Goal: Book appointment/travel/reservation

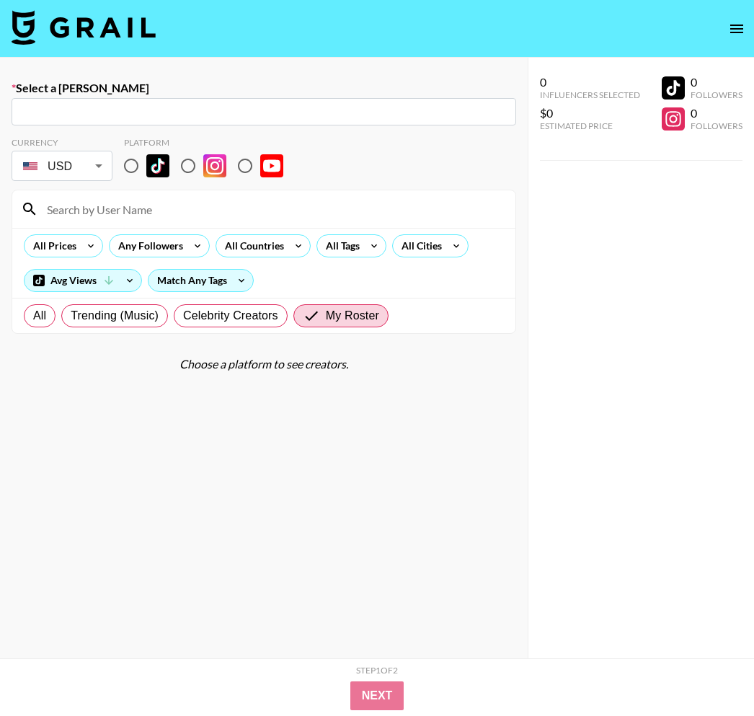
click at [67, 22] on img at bounding box center [84, 27] width 144 height 35
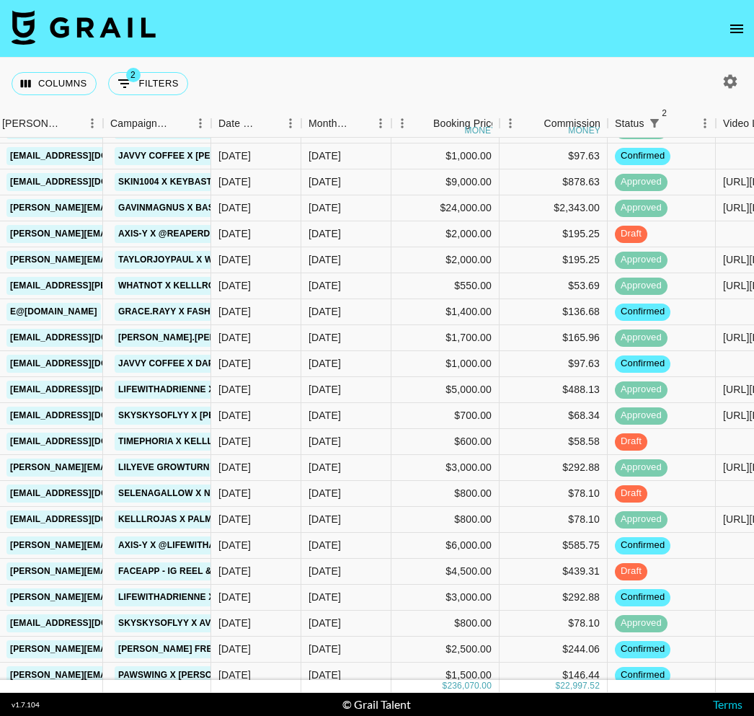
scroll to position [434, 593]
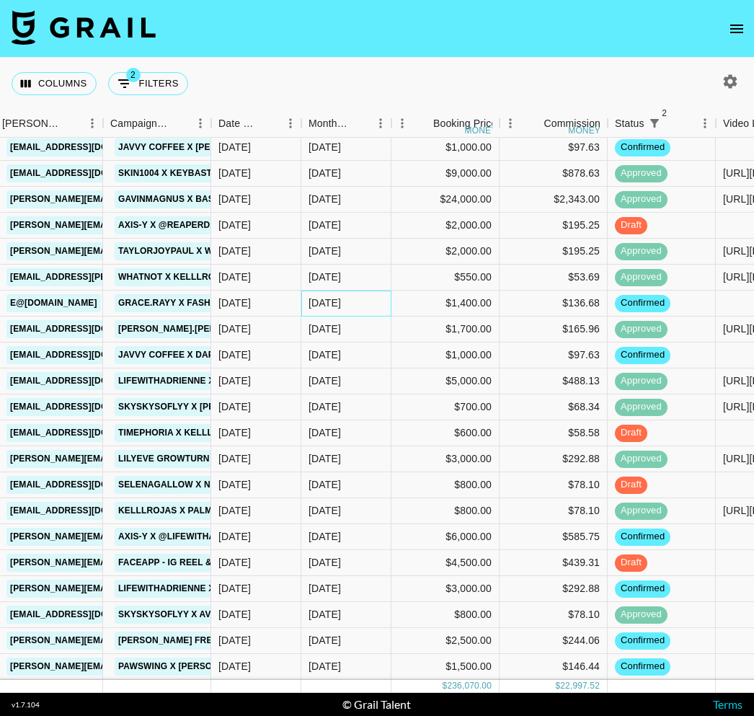
click at [341, 306] on div "[DATE]" at bounding box center [325, 303] width 32 height 14
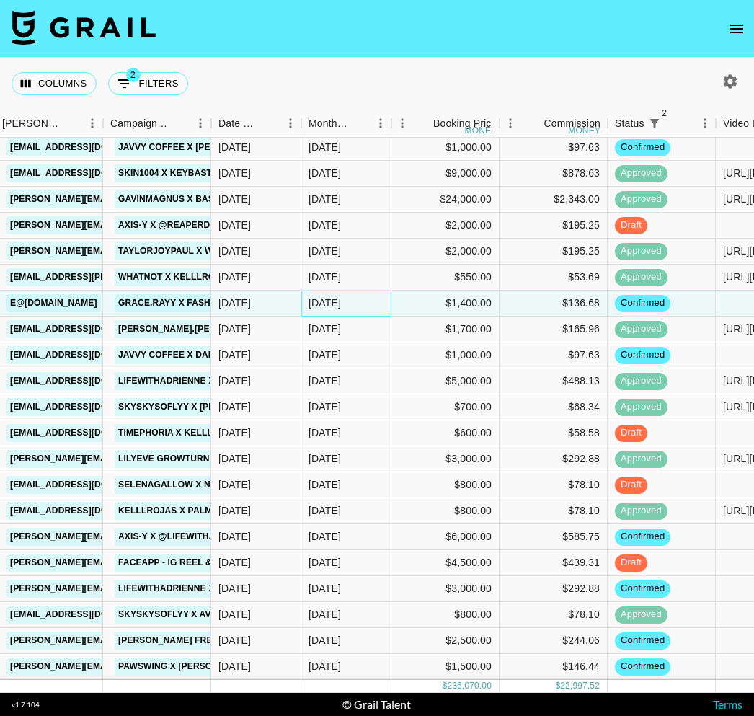
click at [341, 306] on div "[DATE]" at bounding box center [325, 303] width 32 height 14
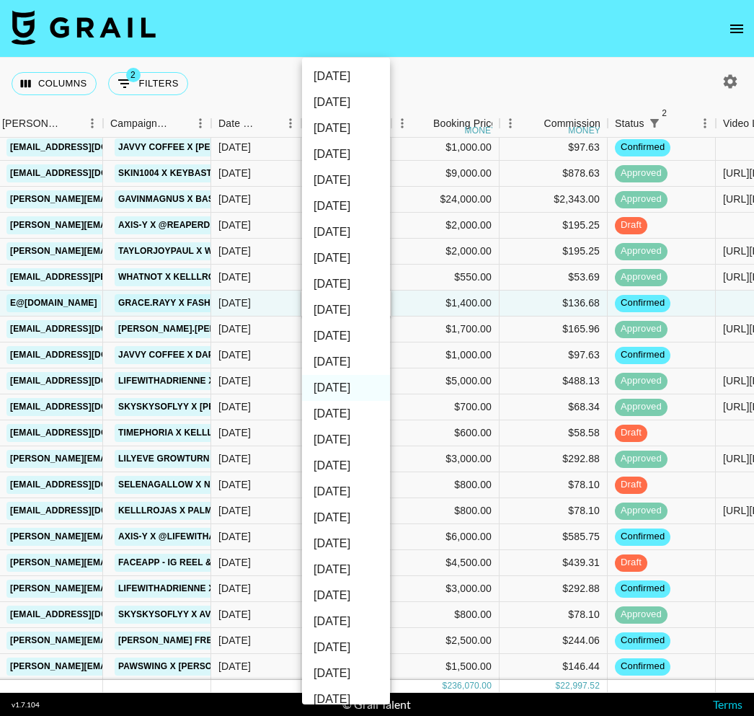
click at [354, 358] on li "[DATE]" at bounding box center [346, 362] width 88 height 26
type input "[DATE]"
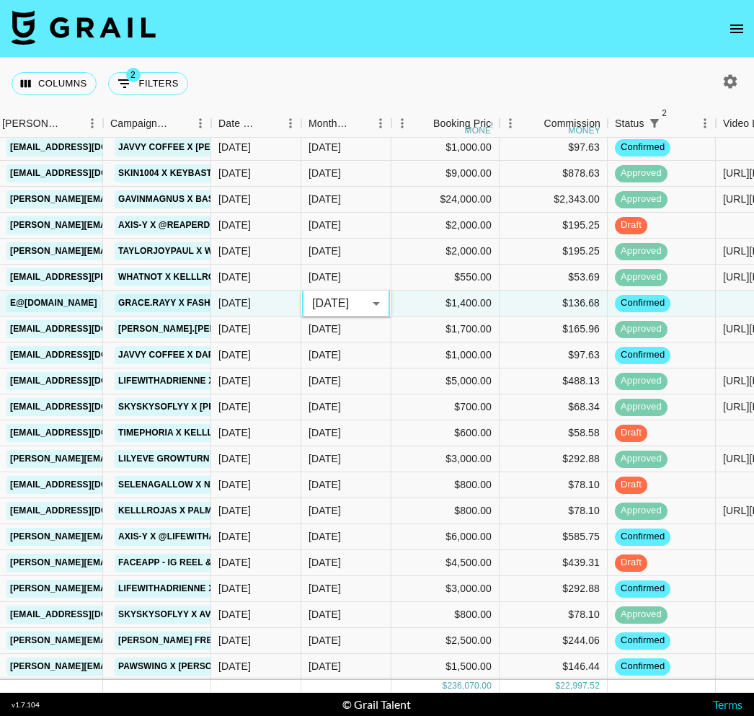
drag, startPoint x: 421, startPoint y: 40, endPoint x: 297, endPoint y: 425, distance: 404.6
click at [421, 40] on nav at bounding box center [377, 29] width 754 height 58
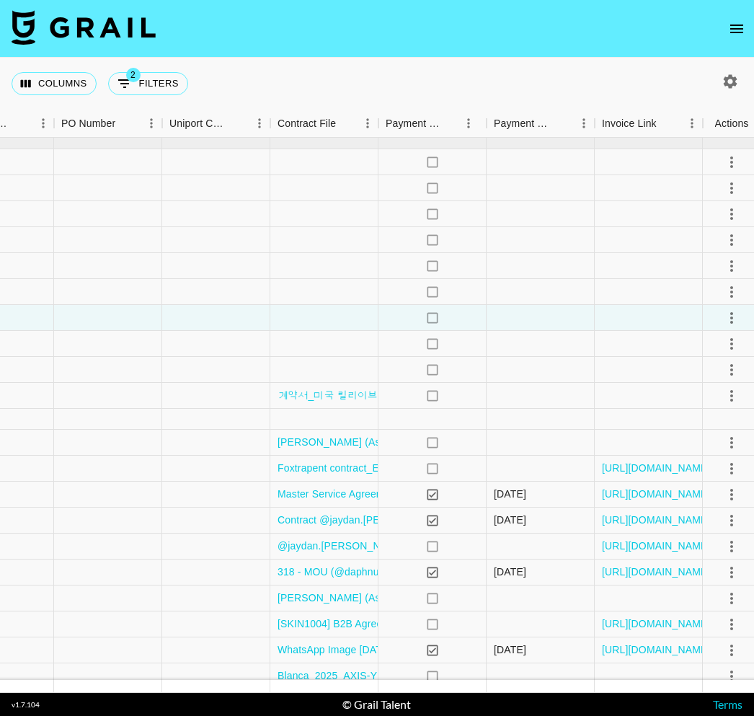
scroll to position [10, 1471]
